Goal: Transaction & Acquisition: Subscribe to service/newsletter

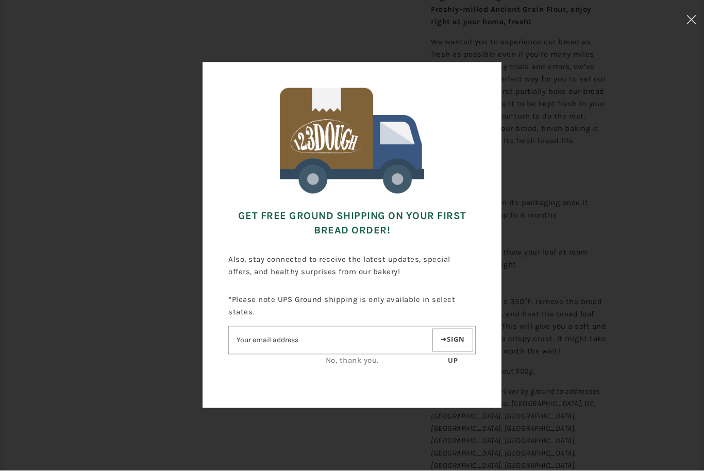
click at [354, 357] on link "No, thank you." at bounding box center [352, 361] width 53 height 9
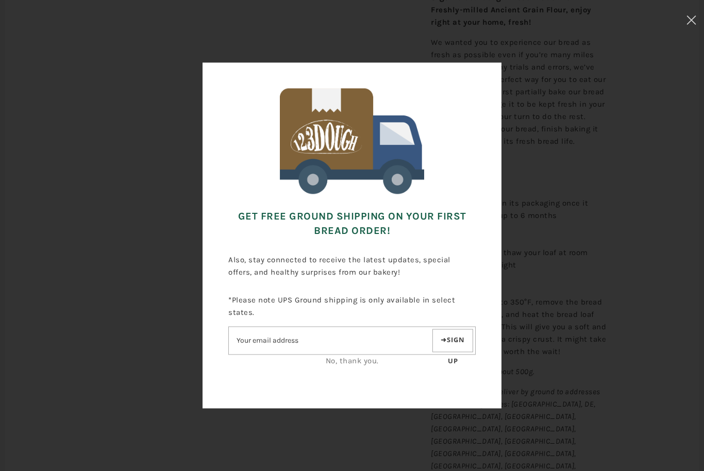
click at [314, 334] on input"] "Email address" at bounding box center [330, 341] width 202 height 18
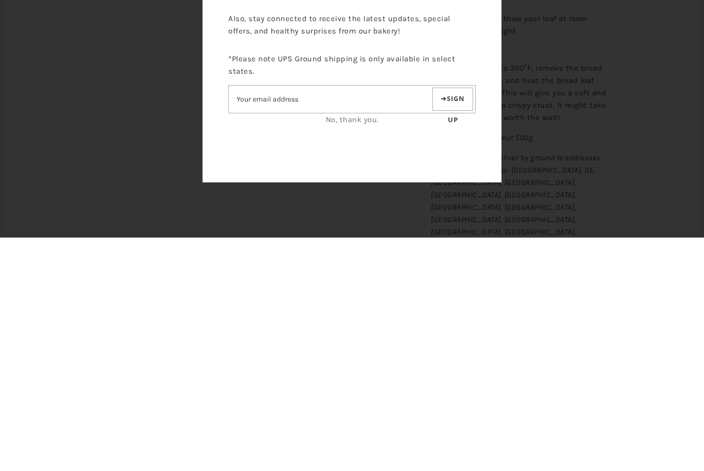
type input"] "[EMAIL_ADDRESS][DOMAIN_NAME]"
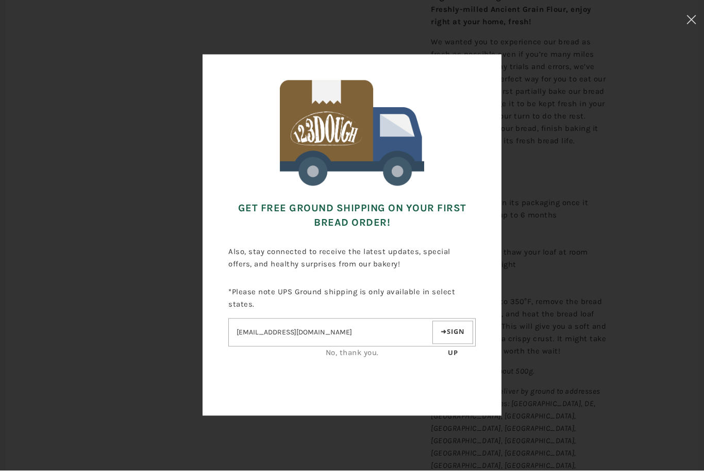
click at [451, 330] on button "Sign up" at bounding box center [453, 333] width 41 height 23
click at [462, 334] on button "Sign up" at bounding box center [453, 333] width 41 height 23
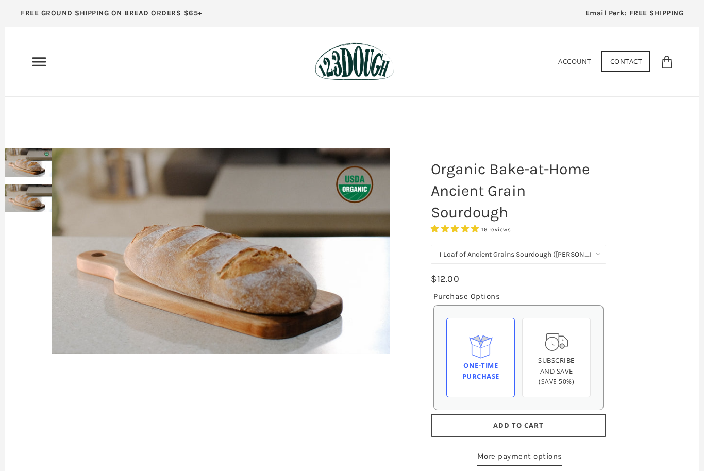
click at [40, 65] on use "Primary" at bounding box center [38, 61] width 13 height 9
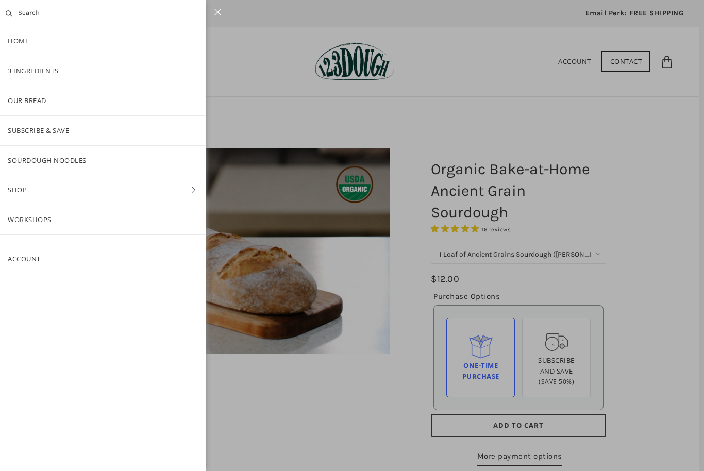
click at [178, 185] on link "Shop" at bounding box center [103, 189] width 206 height 29
click at [73, 102] on link "ALL" at bounding box center [103, 100] width 206 height 29
